Goal: Find specific page/section: Find specific page/section

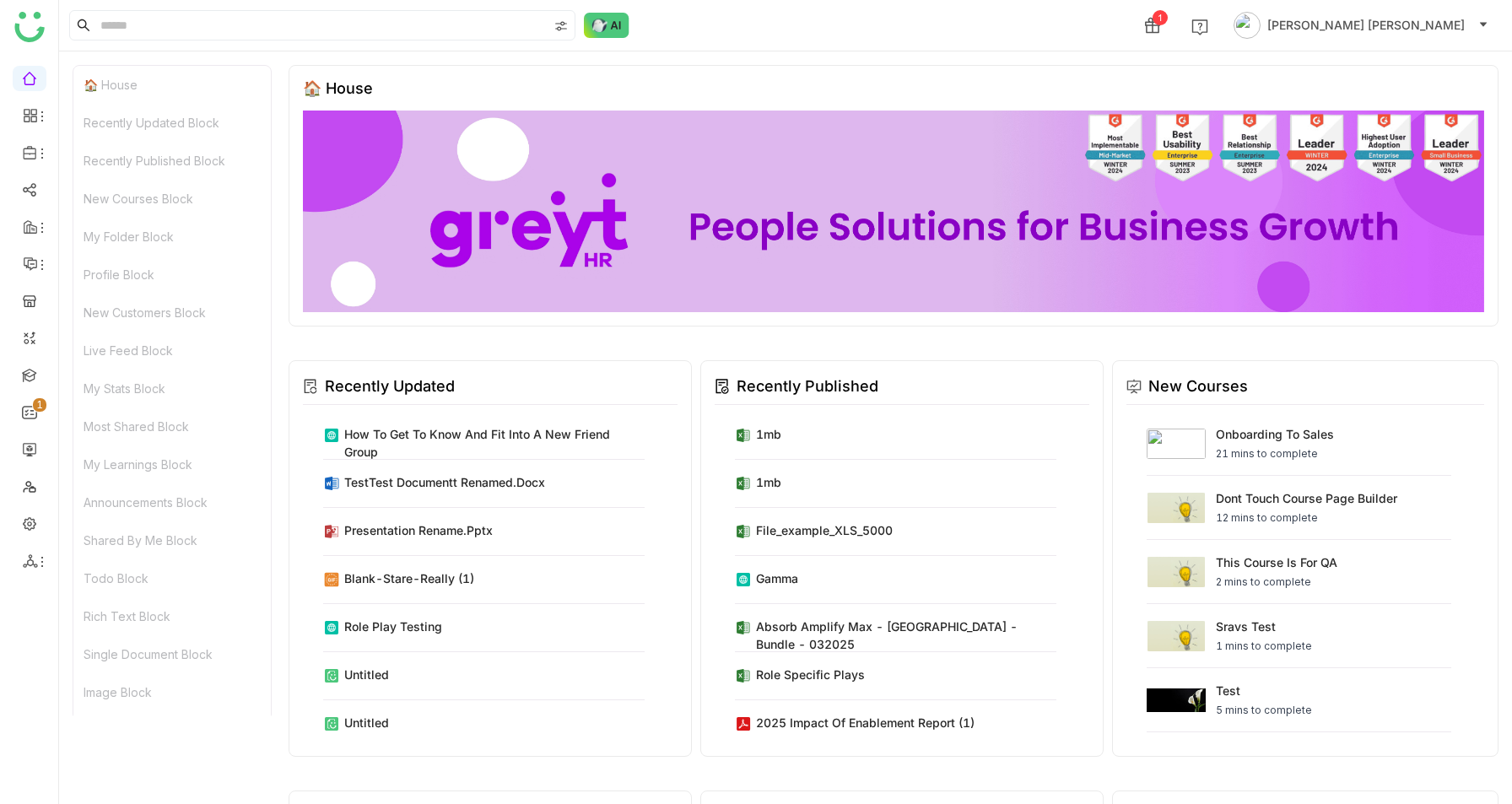
scroll to position [717, 0]
click at [127, 256] on link "Library" at bounding box center [118, 250] width 110 height 12
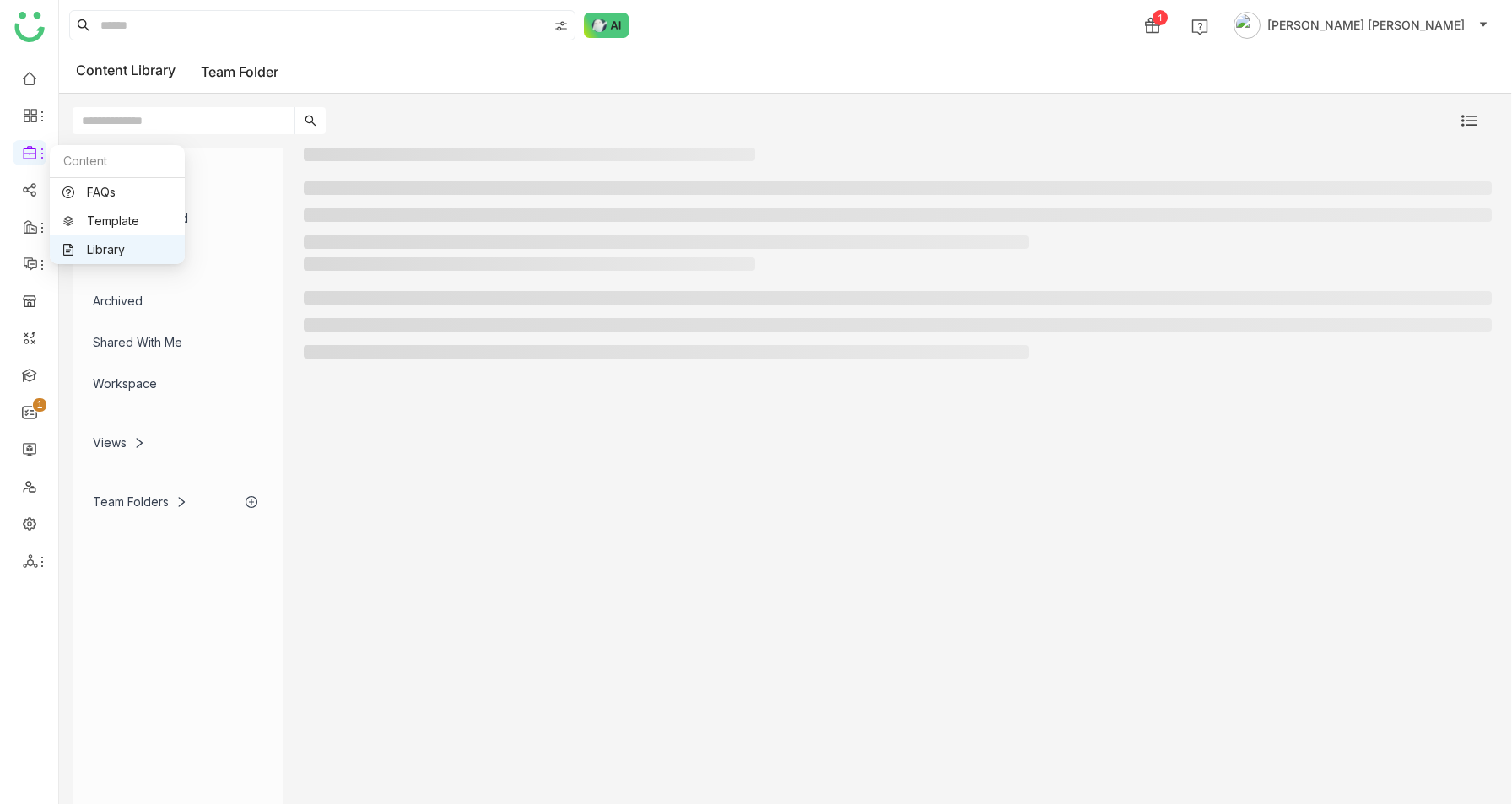
click at [94, 253] on link "Library" at bounding box center [118, 250] width 110 height 12
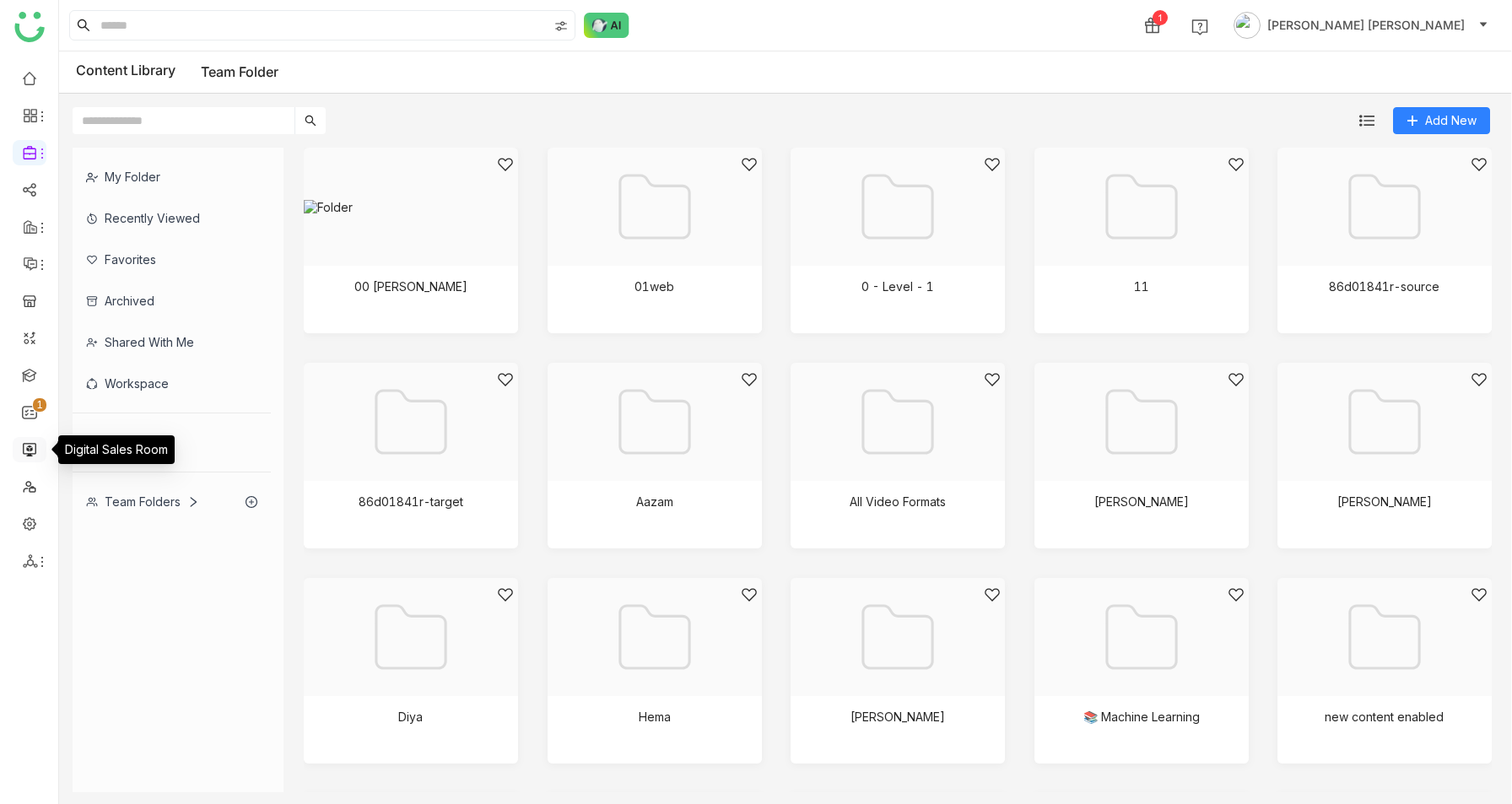
click at [22, 451] on link at bounding box center [29, 449] width 15 height 14
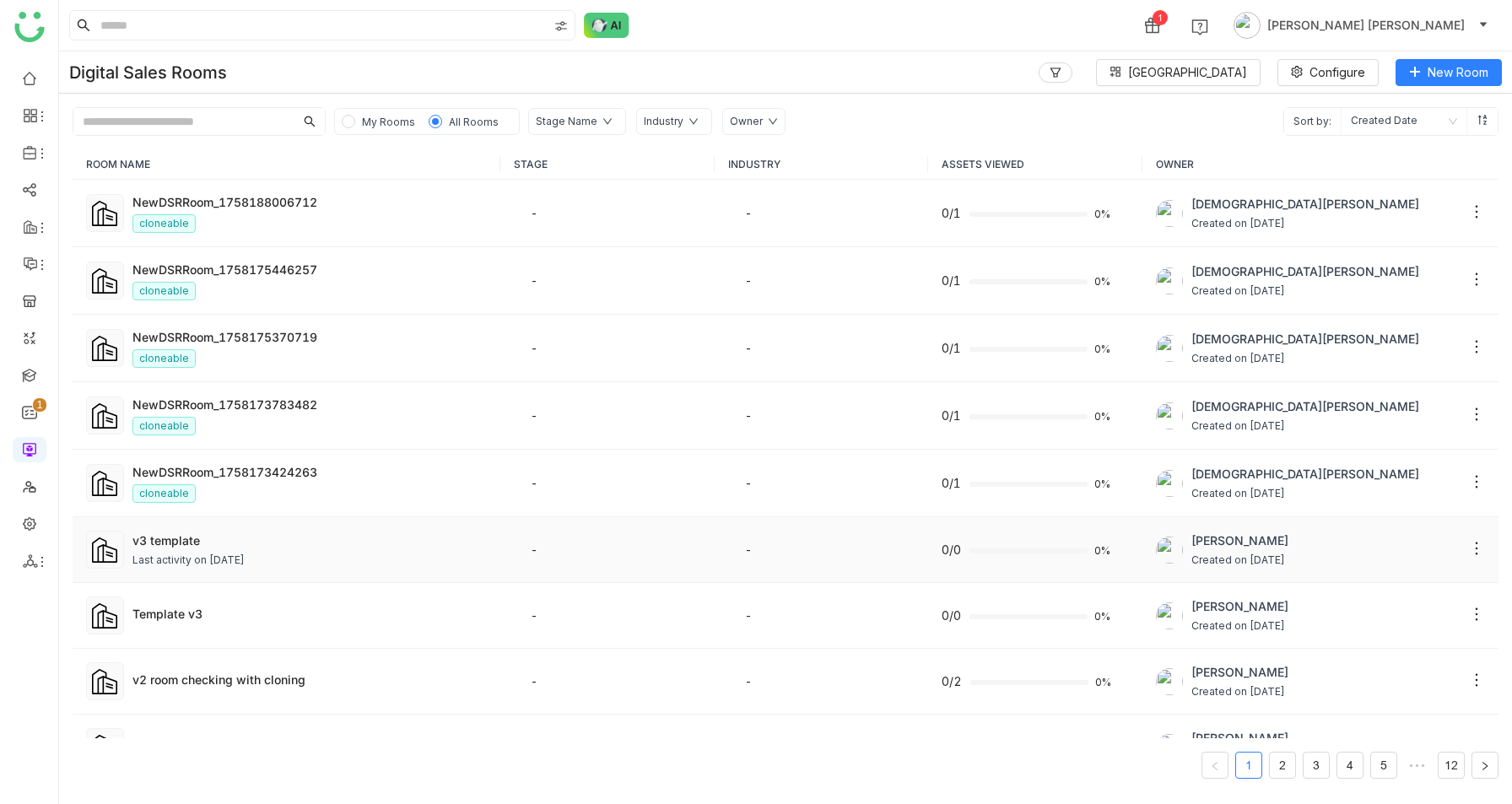
click at [188, 496] on td "v3 template Last activity on Sep 17, 2025" at bounding box center [286, 550] width 428 height 65
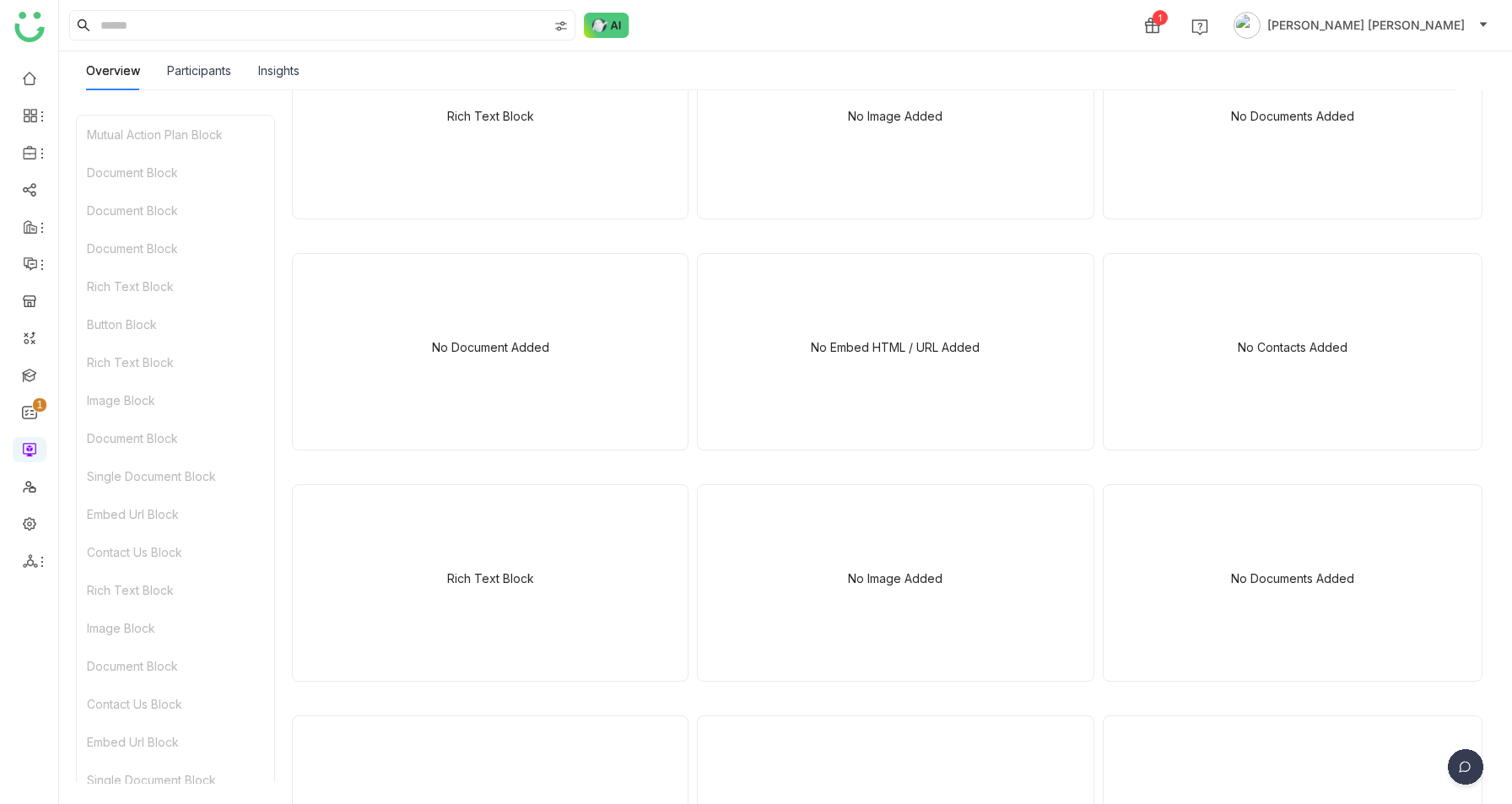
scroll to position [2817, 0]
